Goal: Task Accomplishment & Management: Manage account settings

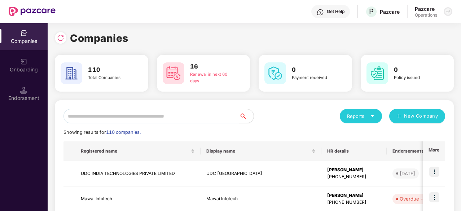
click at [446, 12] on img at bounding box center [448, 12] width 6 height 6
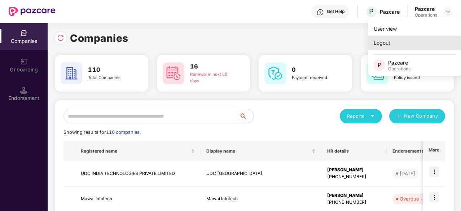
click at [404, 43] on div "Logout" at bounding box center [415, 43] width 94 height 14
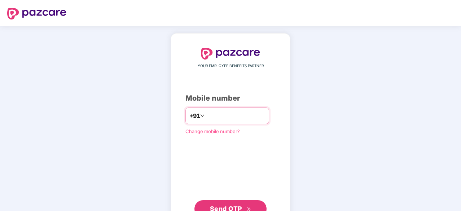
type input "**********"
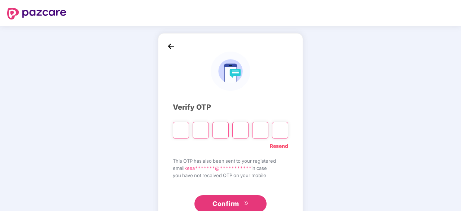
type input "*"
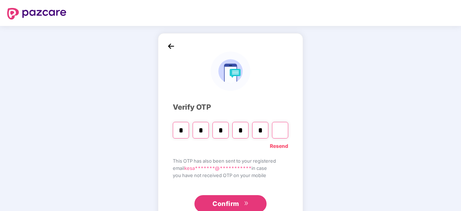
type input "*"
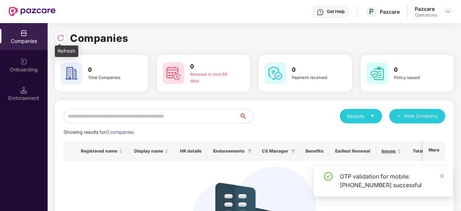
click at [62, 34] on img at bounding box center [60, 37] width 7 height 7
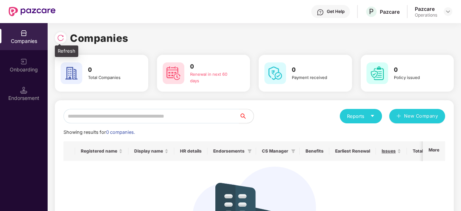
click at [64, 33] on div at bounding box center [62, 36] width 15 height 13
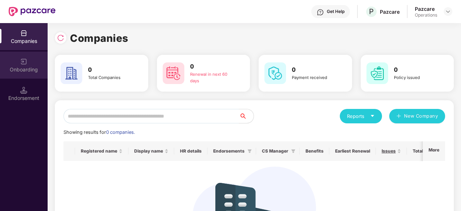
click at [27, 67] on div "Onboarding" at bounding box center [24, 69] width 48 height 7
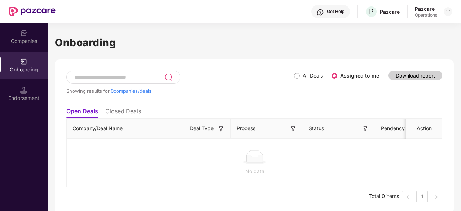
scroll to position [2, 0]
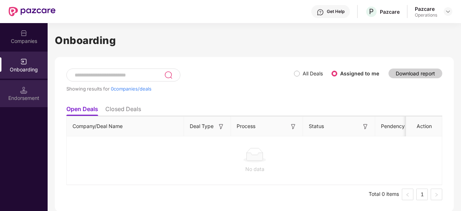
click at [27, 87] on img at bounding box center [23, 90] width 7 height 7
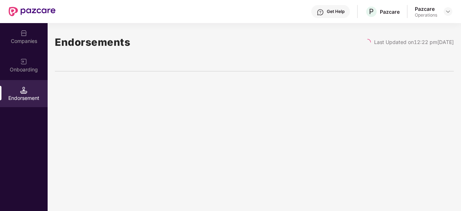
scroll to position [0, 0]
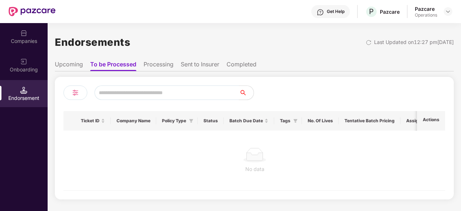
click at [170, 64] on li "Processing" at bounding box center [158, 66] width 30 height 10
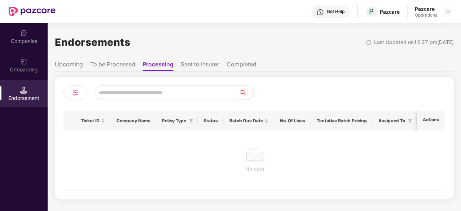
click at [202, 69] on li "Sent to Insurer" at bounding box center [200, 66] width 39 height 10
click at [239, 70] on li "Completed" at bounding box center [242, 66] width 30 height 10
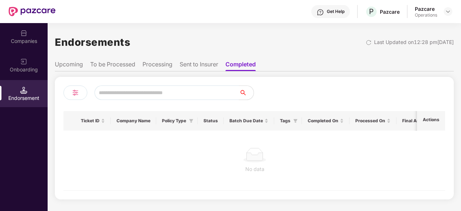
click at [70, 63] on li "Upcoming" at bounding box center [69, 66] width 28 height 10
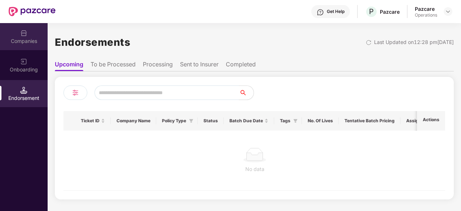
click at [18, 42] on div "Companies" at bounding box center [24, 40] width 48 height 7
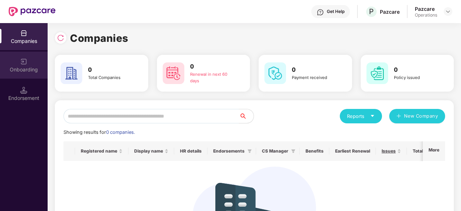
click at [21, 68] on div "Onboarding" at bounding box center [24, 69] width 48 height 7
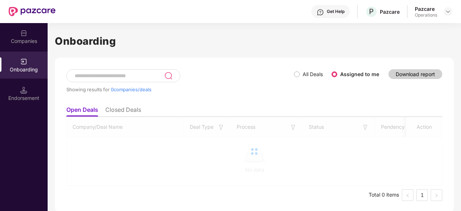
scroll to position [2, 0]
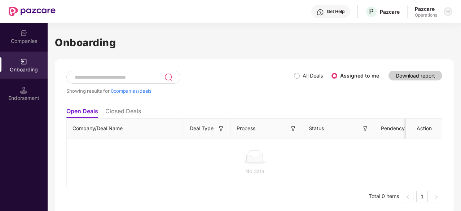
click at [447, 13] on img at bounding box center [448, 12] width 6 height 6
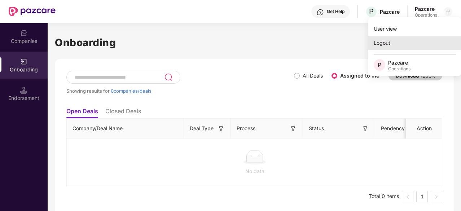
click at [402, 46] on div "Logout" at bounding box center [415, 43] width 94 height 14
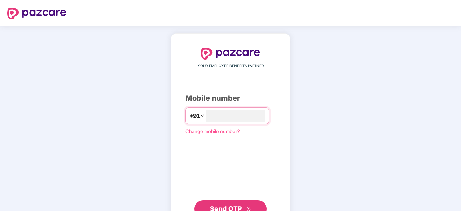
type input "**********"
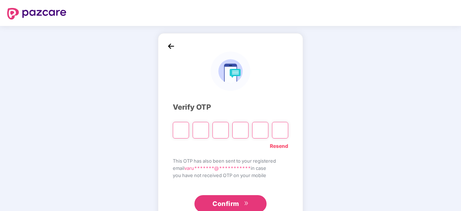
type input "*"
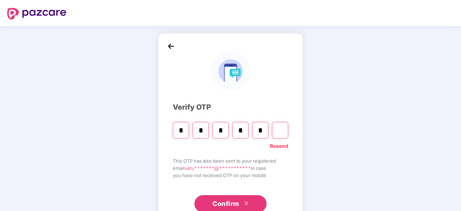
type input "*"
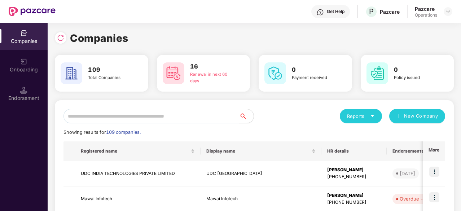
click at [142, 116] on input "text" at bounding box center [151, 116] width 176 height 14
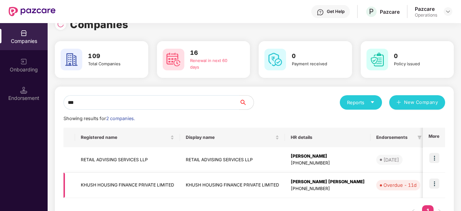
scroll to position [36, 0]
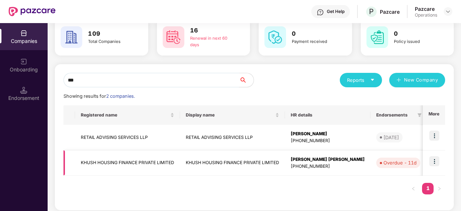
type input "***"
click at [118, 156] on td "KHUSH HOUSING FINANCE PRIVATE LIMITED" at bounding box center [127, 163] width 105 height 26
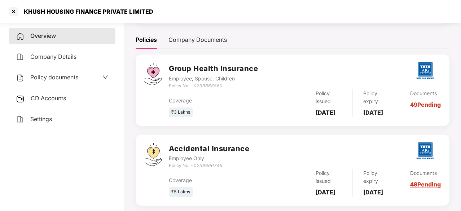
scroll to position [0, 0]
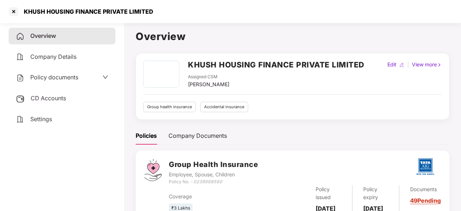
click at [42, 76] on span "Policy documents" at bounding box center [54, 77] width 48 height 7
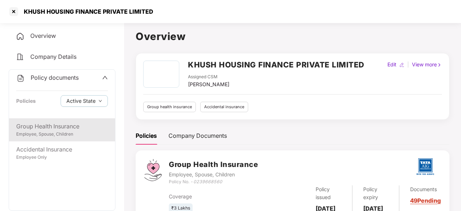
click at [52, 136] on div "Employee, Spouse, Children" at bounding box center [62, 134] width 92 height 7
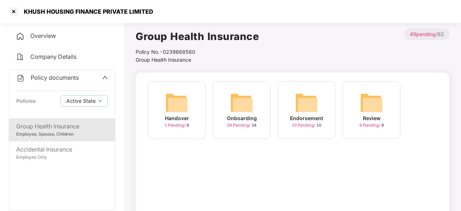
click at [247, 107] on img at bounding box center [241, 102] width 23 height 23
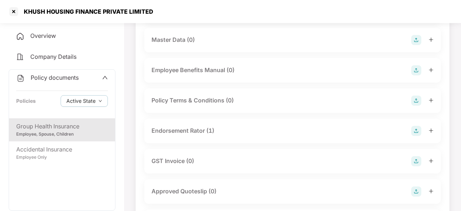
scroll to position [180, 0]
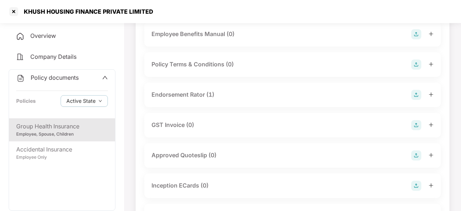
click at [210, 90] on div "Endorsement Rator (1)" at bounding box center [182, 94] width 63 height 9
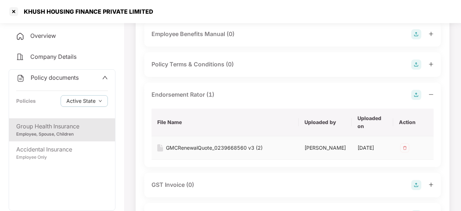
click at [182, 150] on div "GMCRenewalQuote_0239668560 v3 (2)" at bounding box center [214, 148] width 97 height 8
